Goal: Check status: Check status

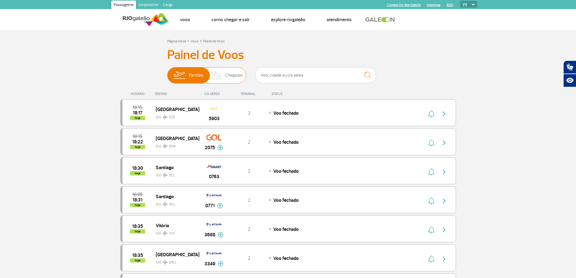
click at [234, 77] on span "Chegadas" at bounding box center [234, 75] width 18 height 16
click at [167, 72] on input "Partidas Chegadas" at bounding box center [167, 72] width 0 height 0
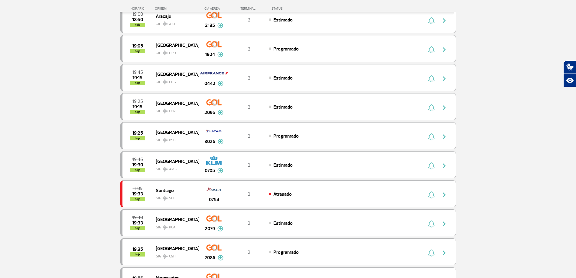
scroll to position [332, 0]
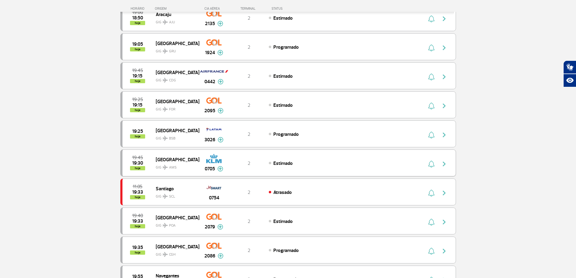
click at [152, 160] on div "19:45 19:30 hoje" at bounding box center [138, 162] width 33 height 15
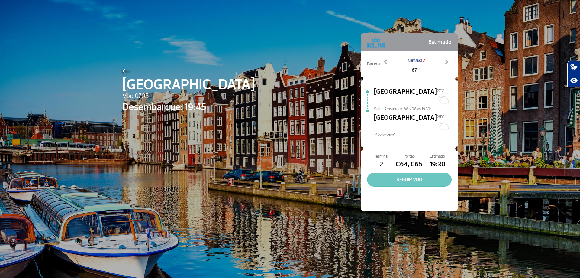
click at [408, 173] on button "SEGUIR VOO" at bounding box center [409, 180] width 85 height 14
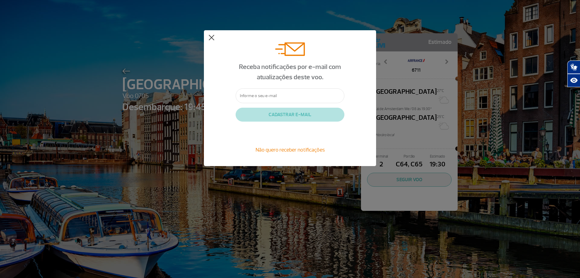
click at [212, 36] on button at bounding box center [212, 38] width 6 height 6
